Goal: Task Accomplishment & Management: Manage account settings

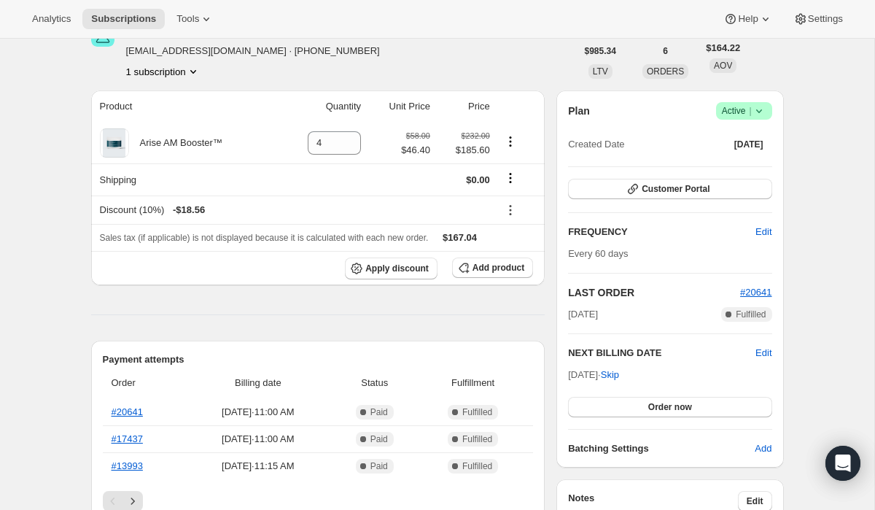
scroll to position [94, 0]
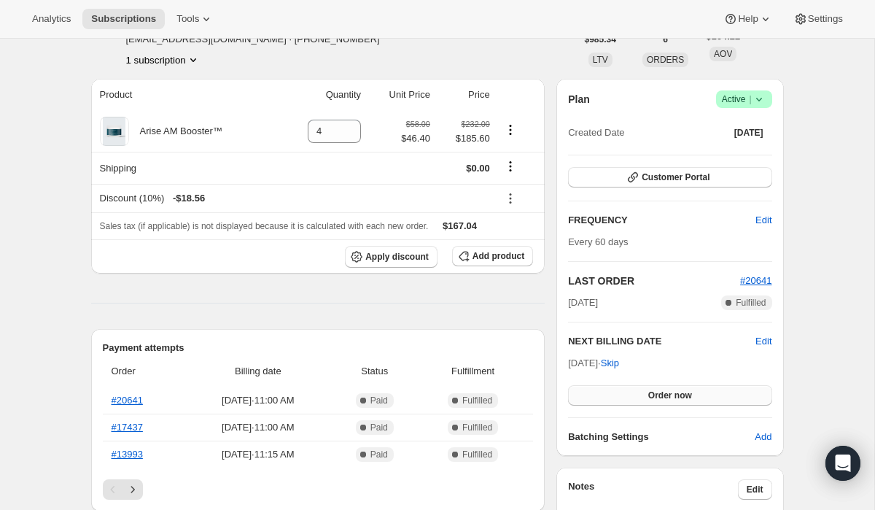
click at [650, 392] on span "Order now" at bounding box center [670, 395] width 44 height 12
click at [650, 392] on span "Click to confirm" at bounding box center [670, 395] width 66 height 12
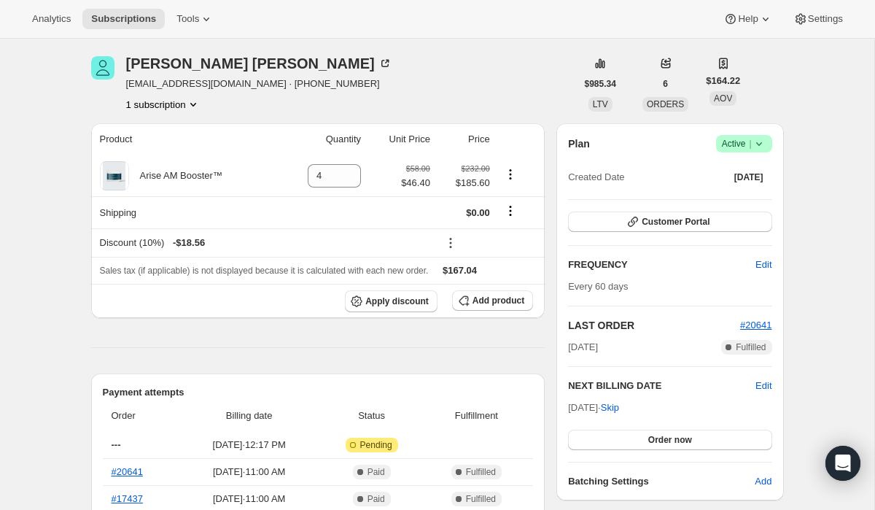
scroll to position [55, 0]
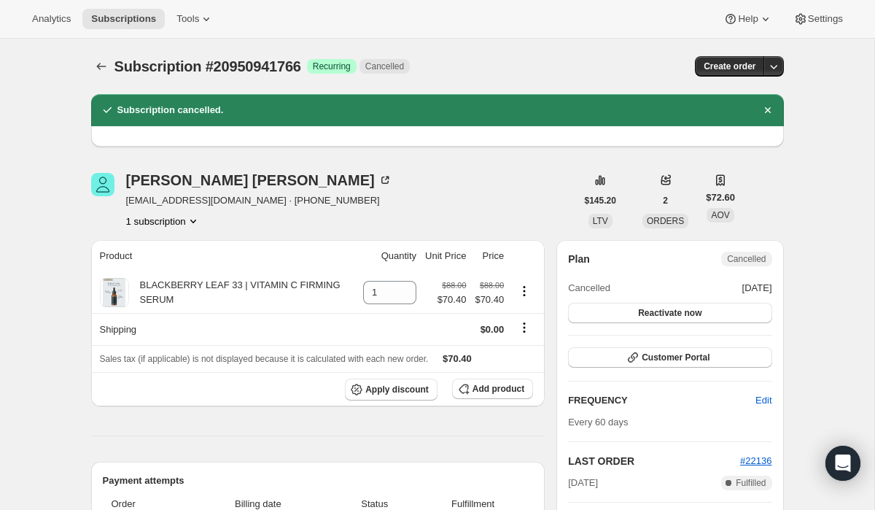
scroll to position [123, 0]
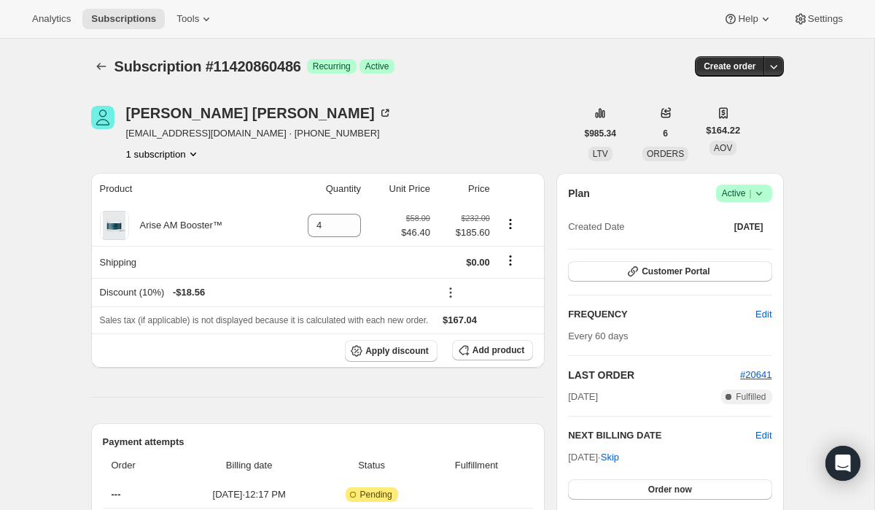
scroll to position [55, 0]
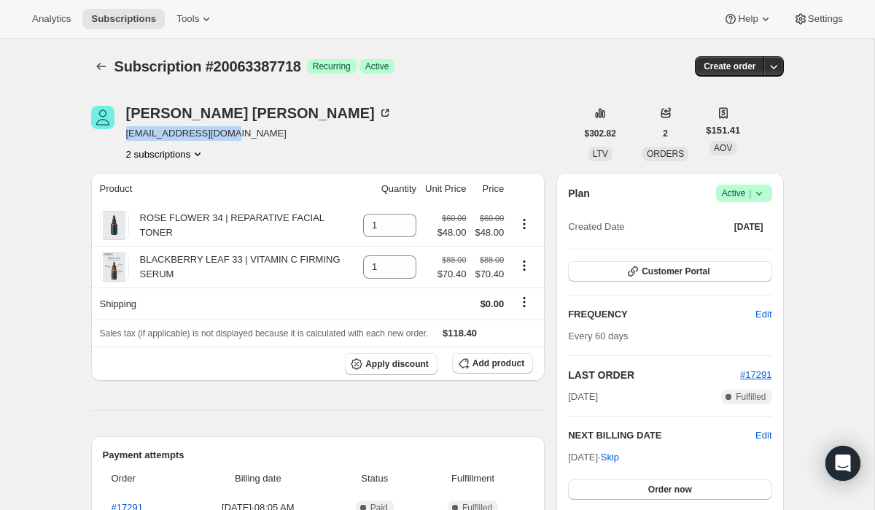
drag, startPoint x: 237, startPoint y: 135, endPoint x: 125, endPoint y: 138, distance: 112.3
click at [125, 138] on div "Carolyn Quickel tomquickel@yahoo.com 2 subscriptions" at bounding box center [333, 133] width 485 height 55
copy span "tomquickel@yahoo.com"
click at [198, 112] on div "Carolyn Quickel" at bounding box center [259, 113] width 266 height 15
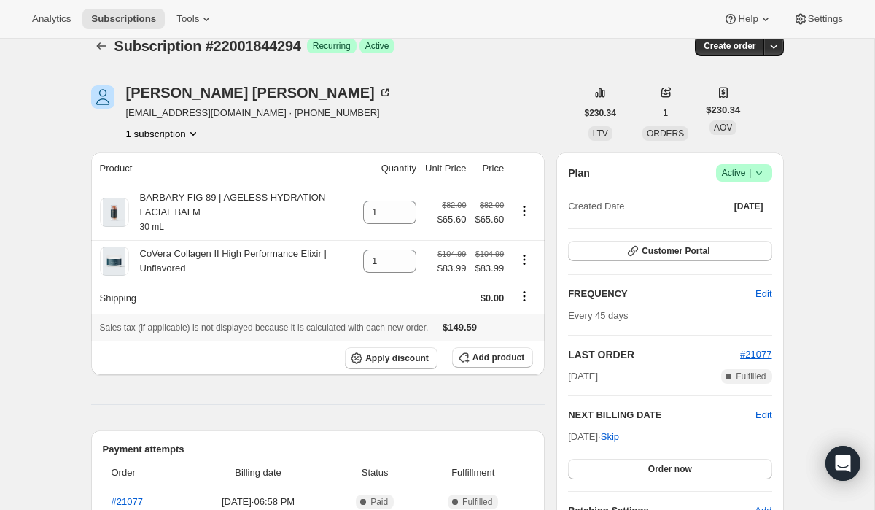
scroll to position [68, 0]
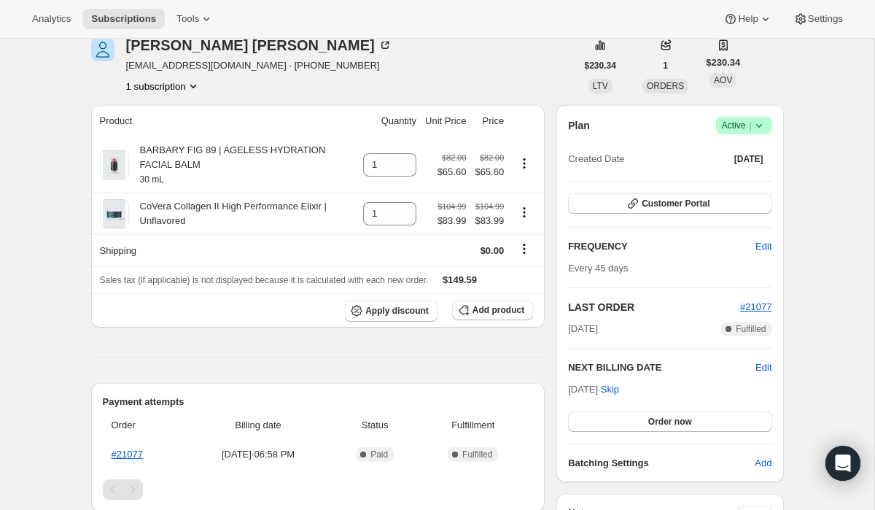
click at [761, 128] on icon at bounding box center [759, 125] width 15 height 15
click at [735, 180] on span "Cancel subscription" at bounding box center [740, 179] width 82 height 11
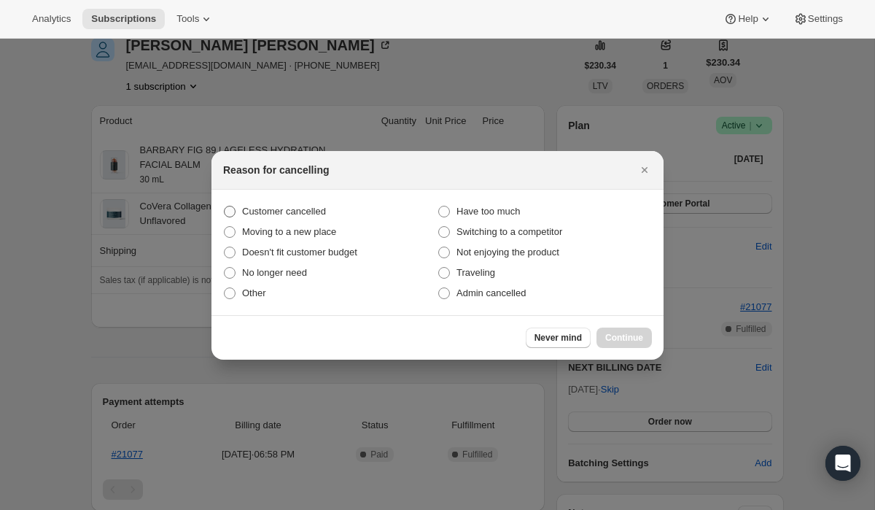
click at [318, 211] on span "Customer cancelled" at bounding box center [284, 211] width 84 height 11
click at [225, 206] on input "Customer cancelled" at bounding box center [224, 206] width 1 height 1
radio input "true"
click at [610, 338] on span "Continue" at bounding box center [624, 338] width 38 height 12
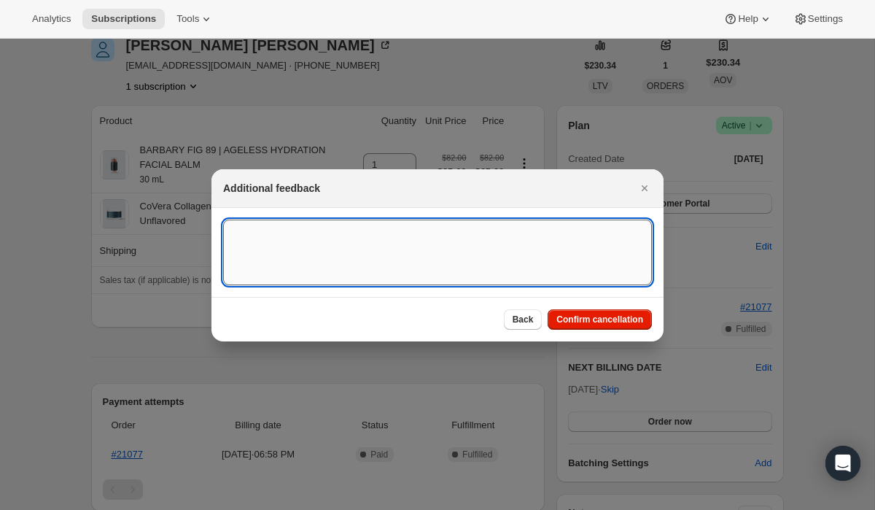
click at [437, 248] on textarea ":rbh:" at bounding box center [437, 252] width 429 height 66
paste textarea "15545"
type textarea "Customer Rep Cancelled, Ticket # 15545"
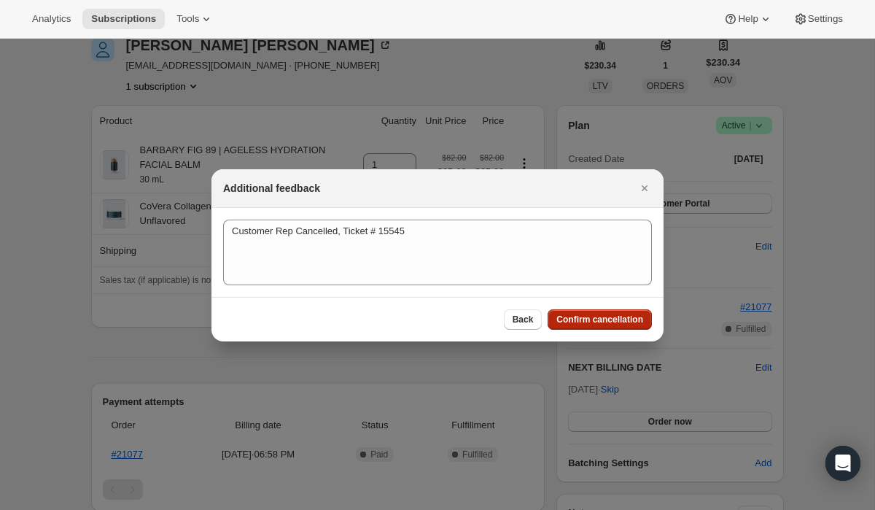
click at [611, 317] on span "Confirm cancellation" at bounding box center [599, 320] width 87 height 12
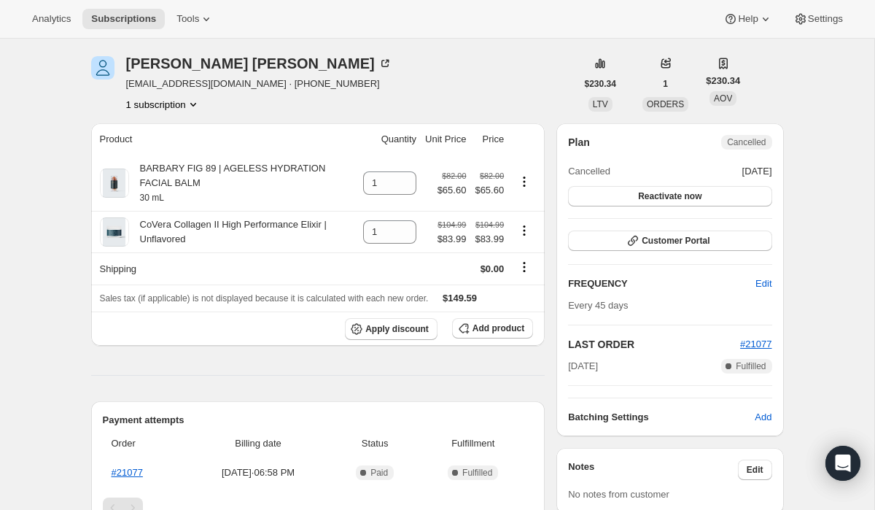
scroll to position [118, 0]
